Goal: Transaction & Acquisition: Book appointment/travel/reservation

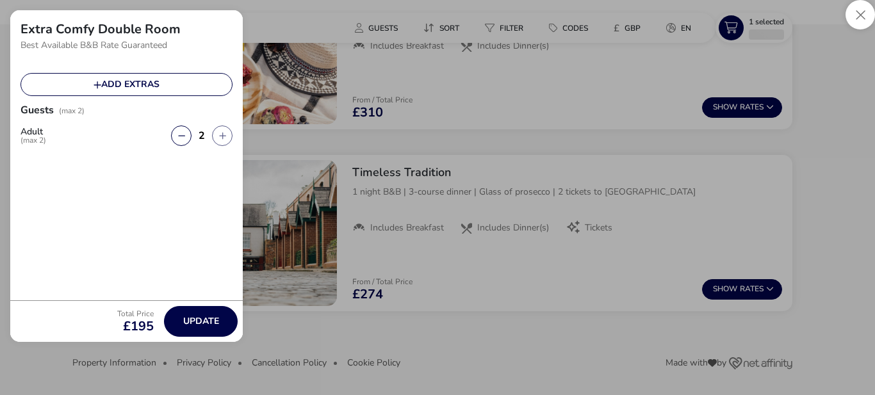
scroll to position [2185, 0]
click at [90, 26] on icon at bounding box center [92, 28] width 9 height 10
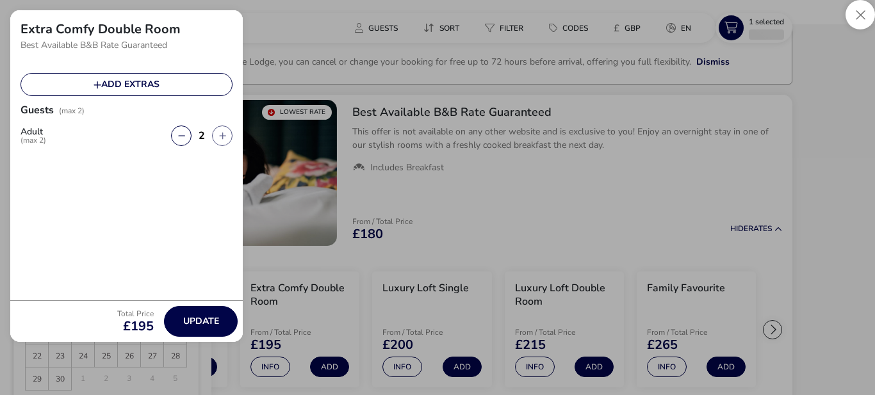
scroll to position [37, 0]
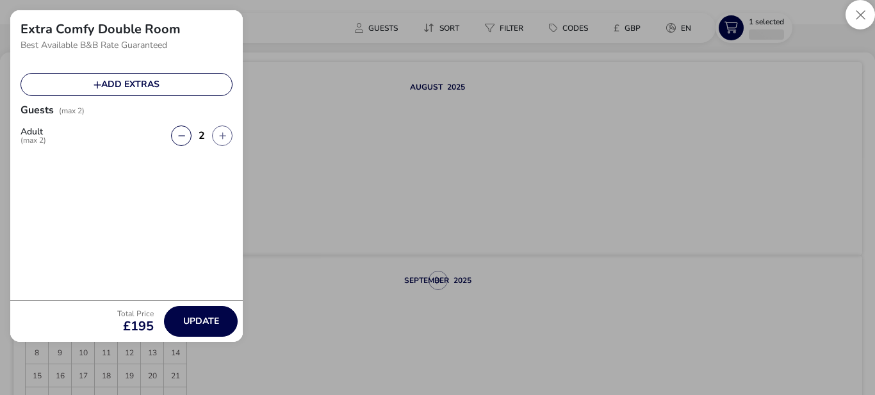
click at [92, 27] on icon at bounding box center [92, 28] width 9 height 10
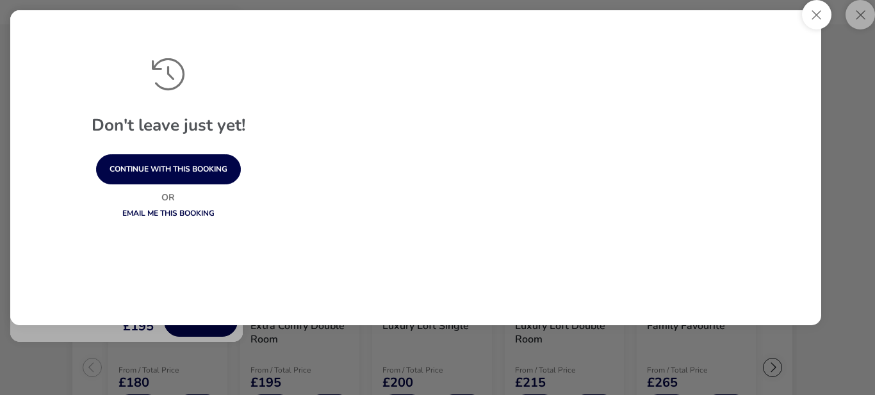
scroll to position [2677, 0]
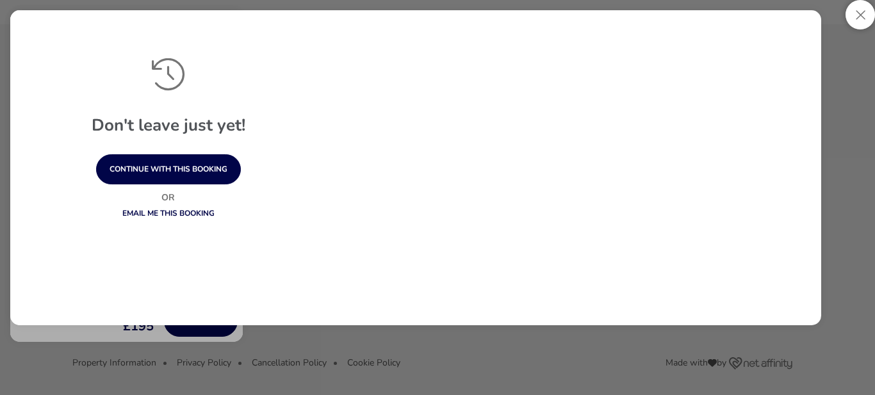
click at [93, 28] on icon at bounding box center [92, 28] width 9 height 10
click at [190, 385] on div "[DATE] Mon Tue Wed Thu Fri Sat Sun 1 2 3 4 5 6 7 8 9 10 11 12 13 14 15 16 17 18…" at bounding box center [106, 309] width 186 height 193
click at [19, 378] on div "[DATE] Mon Tue Wed Thu Fri Sat Sun 1 2 3 4 5 6 7 8 9 10 11 12 13 14 15 16 17 18…" at bounding box center [106, 309] width 186 height 193
click at [156, 385] on span "4" at bounding box center [152, 379] width 22 height 22
click at [165, 28] on div "[DATE] [DATE]" at bounding box center [144, 28] width 85 height 18
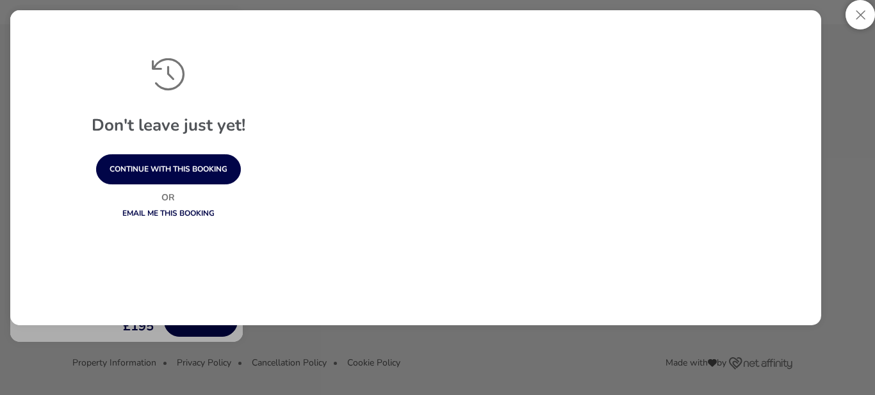
click at [364, 85] on div "Extra Comfy Double Room Best Available B&B Rate Guaranteed Add extras Guests (m…" at bounding box center [437, 197] width 875 height 395
